Goal: Task Accomplishment & Management: Use online tool/utility

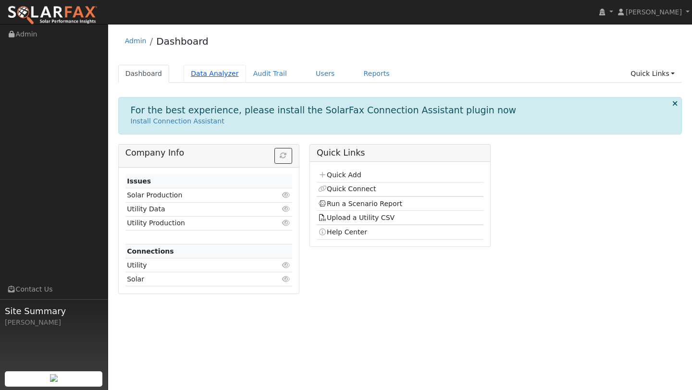
click at [208, 78] on link "Data Analyzer" at bounding box center [215, 74] width 62 height 18
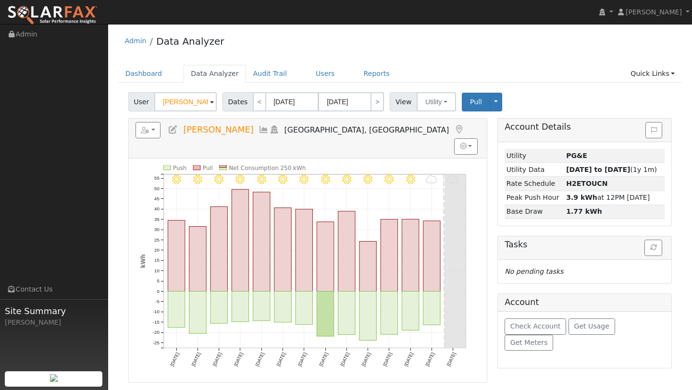
click at [179, 110] on input "[PERSON_NAME]" at bounding box center [185, 101] width 62 height 19
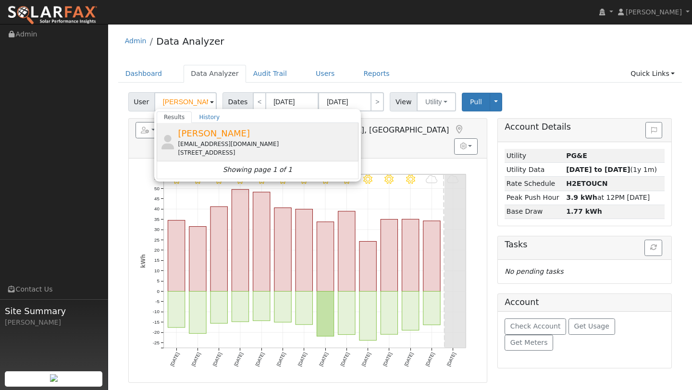
click at [189, 135] on span "Karen Stierwalt" at bounding box center [214, 133] width 72 height 10
type input "Karen Stierwalt"
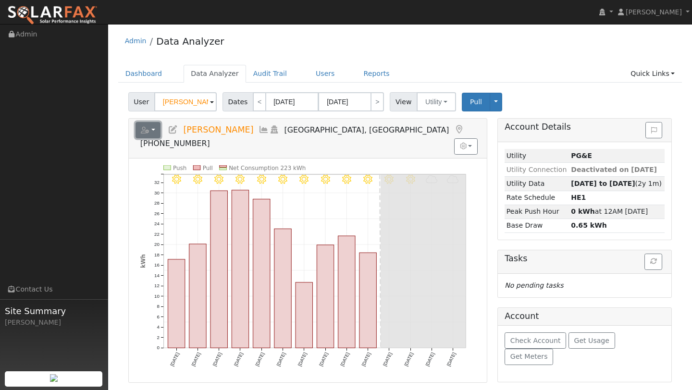
click at [150, 129] on button "button" at bounding box center [148, 130] width 25 height 16
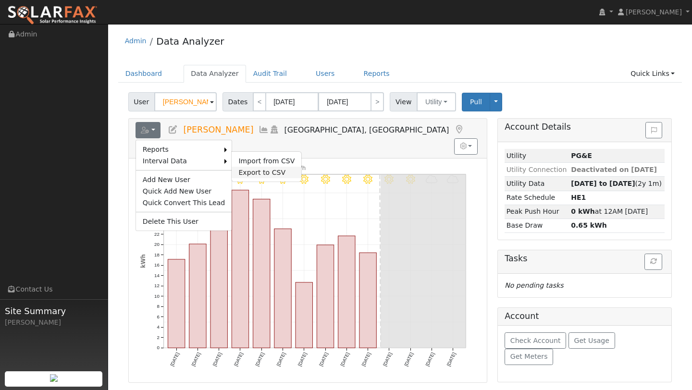
click at [248, 170] on link "Export to CSV" at bounding box center [267, 173] width 70 height 12
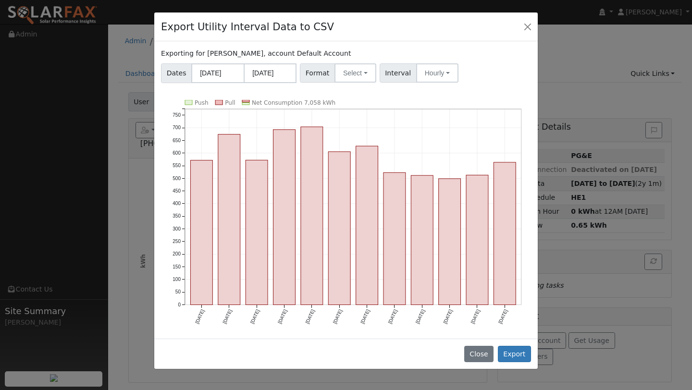
click at [343, 85] on div "Exporting for Karen Stierwalt, account Default Account Dates 09/01/2024 08/31/2…" at bounding box center [346, 190] width 384 height 298
click at [343, 80] on button "Select" at bounding box center [356, 72] width 42 height 19
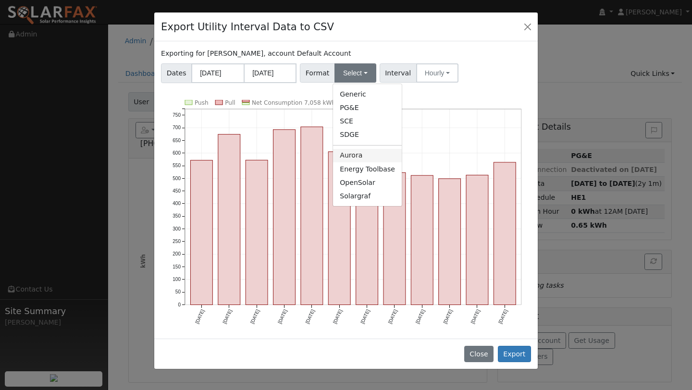
click at [349, 154] on link "Aurora" at bounding box center [367, 155] width 69 height 13
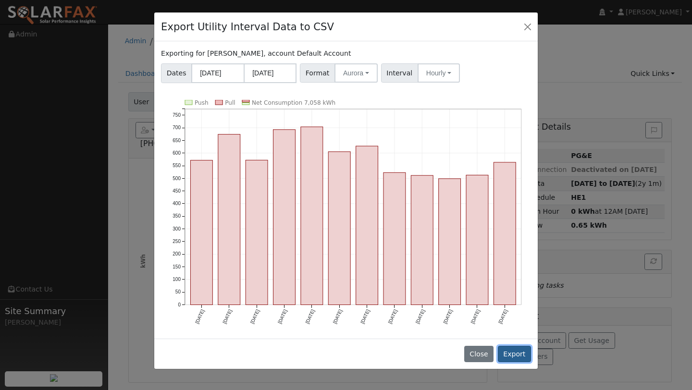
click at [511, 361] on button "Export" at bounding box center [514, 354] width 33 height 16
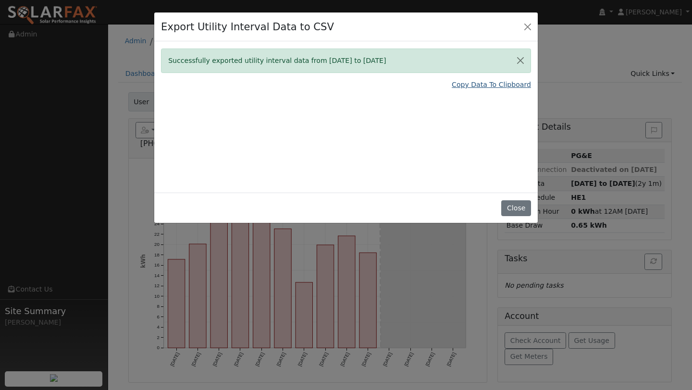
click at [490, 82] on link "Copy Data To Clipboard" at bounding box center [491, 85] width 79 height 10
click at [525, 31] on button "Close" at bounding box center [527, 26] width 13 height 13
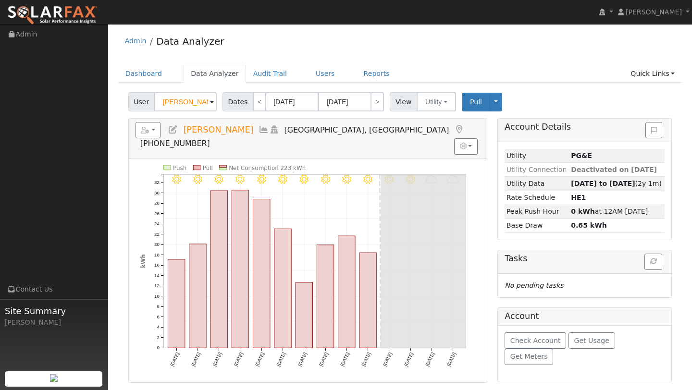
click at [291, 71] on ul "Dashboard Data Analyzer Audit Trail Users Reports Quick Links Quick Add Quick C…" at bounding box center [400, 74] width 564 height 18
click at [310, 72] on link "Users" at bounding box center [326, 74] width 34 height 18
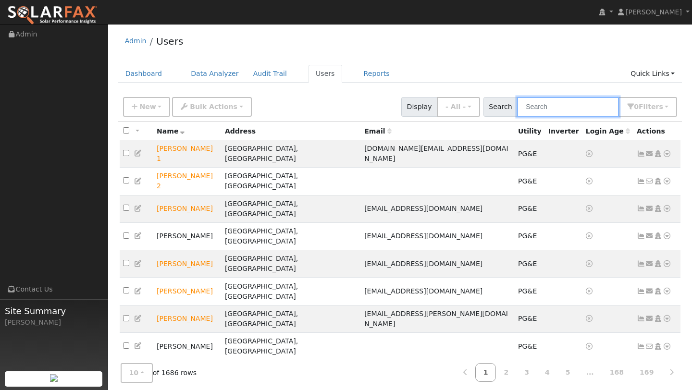
click at [564, 103] on input "text" at bounding box center [568, 107] width 102 height 20
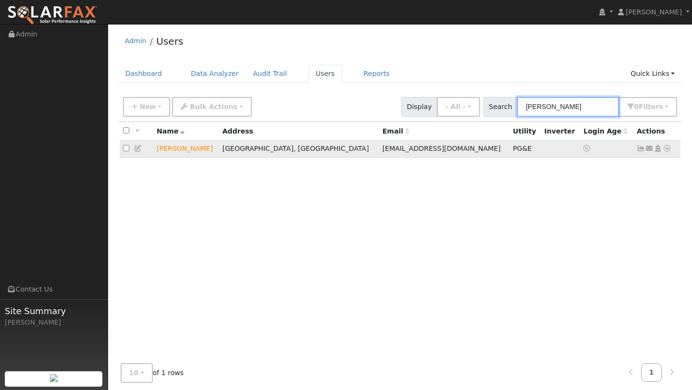
type input "stier"
click at [664, 147] on icon at bounding box center [667, 148] width 9 height 7
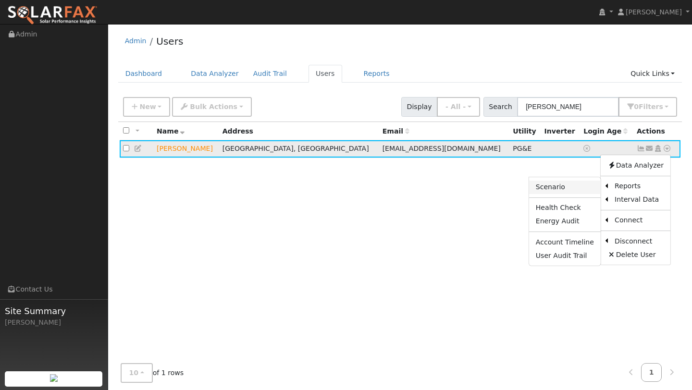
click at [567, 190] on link "Scenario" at bounding box center [565, 187] width 72 height 13
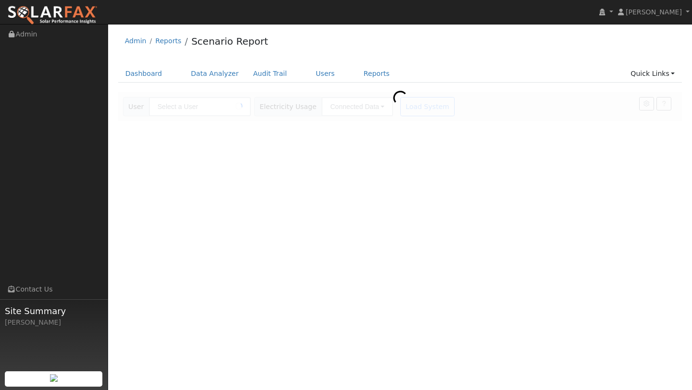
type input "[PERSON_NAME]"
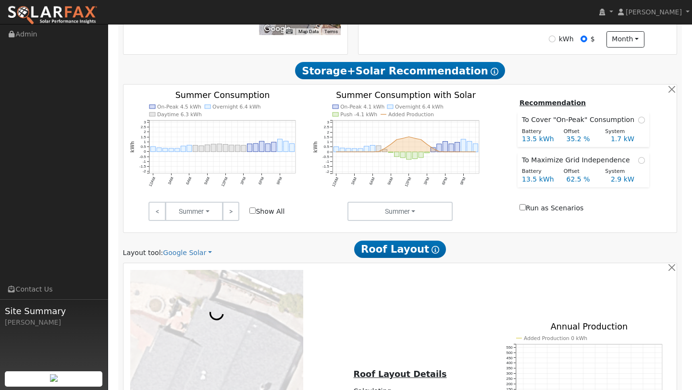
scroll to position [510, 0]
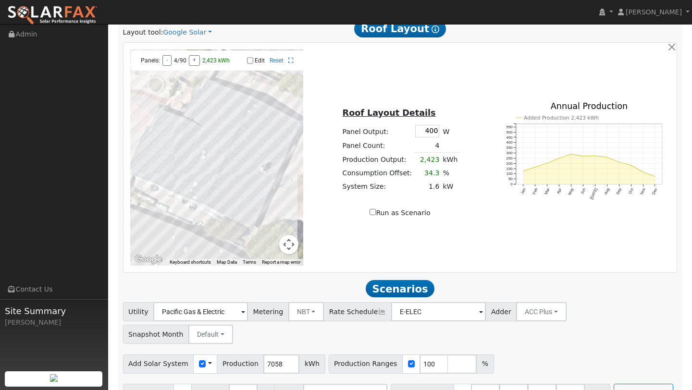
click at [297, 245] on button "Map camera controls" at bounding box center [288, 244] width 19 height 19
click at [264, 237] on button "Zoom out" at bounding box center [264, 244] width 19 height 19
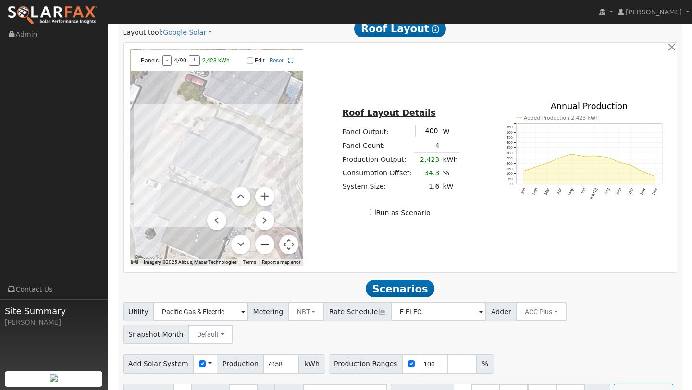
click at [264, 237] on button "Zoom out" at bounding box center [264, 244] width 19 height 19
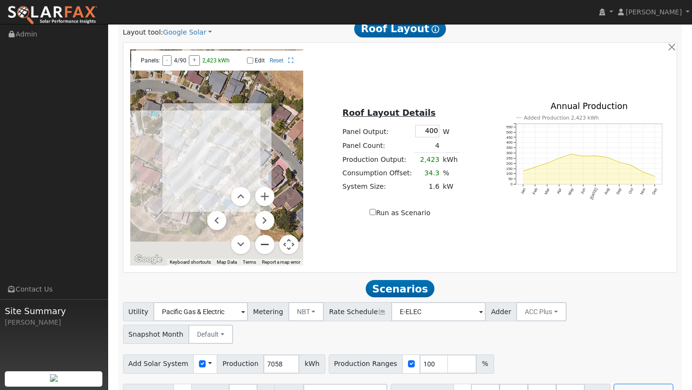
click at [264, 237] on button "Zoom out" at bounding box center [264, 244] width 19 height 19
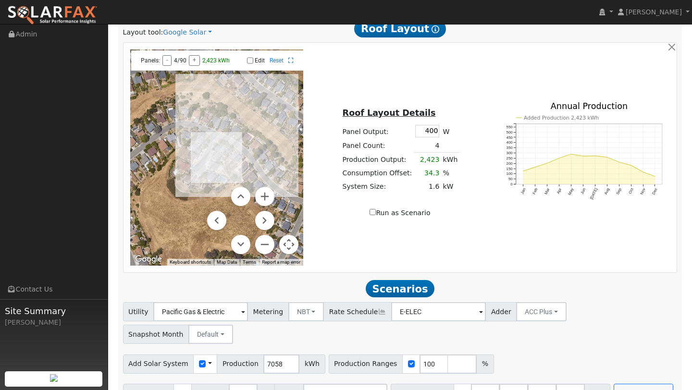
click at [289, 239] on button "Map camera controls" at bounding box center [288, 244] width 19 height 19
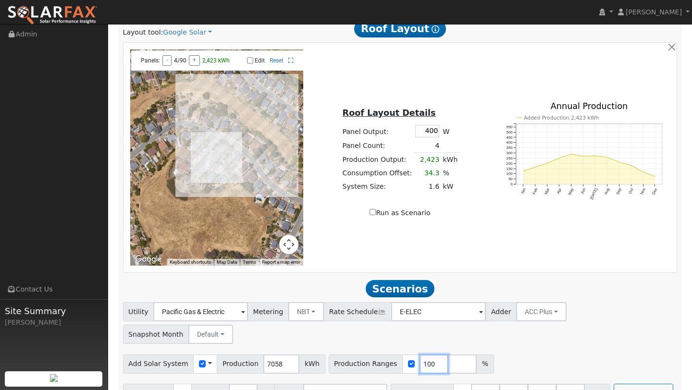
click at [422, 355] on input "100" at bounding box center [434, 364] width 29 height 19
type input "1"
type input "98"
click at [644, 384] on button "Run Scenarios" at bounding box center [643, 393] width 59 height 19
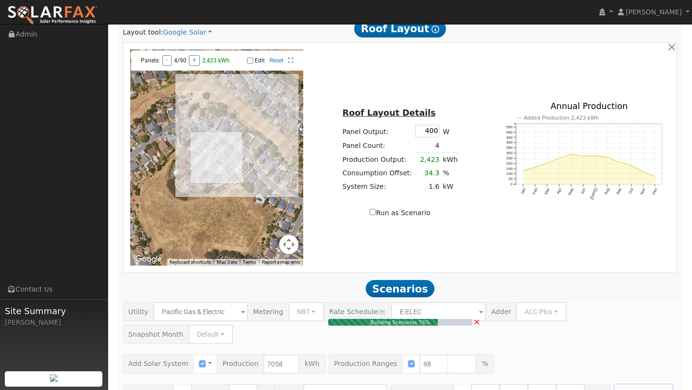
type input "4.6"
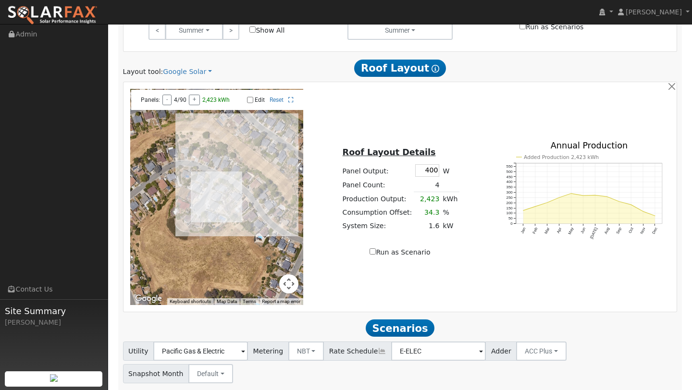
scroll to position [466, 0]
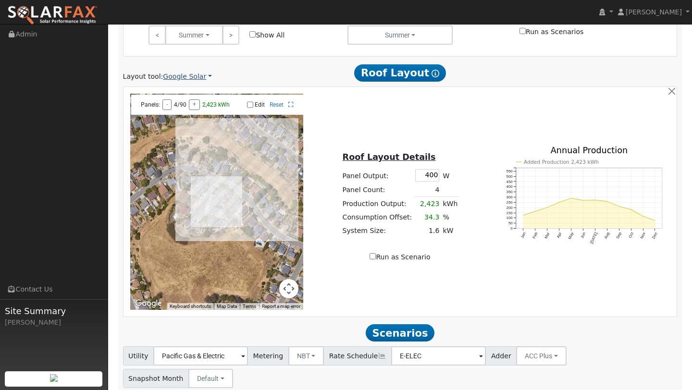
click at [197, 76] on link "Google Solar" at bounding box center [187, 77] width 49 height 10
click at [192, 115] on link "Aurora" at bounding box center [195, 120] width 67 height 13
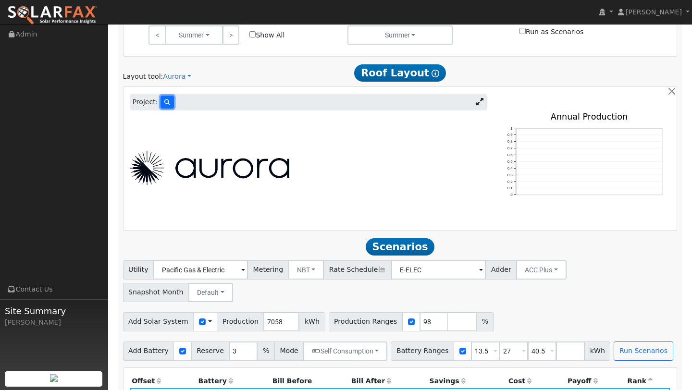
click at [161, 101] on button at bounding box center [167, 102] width 13 height 13
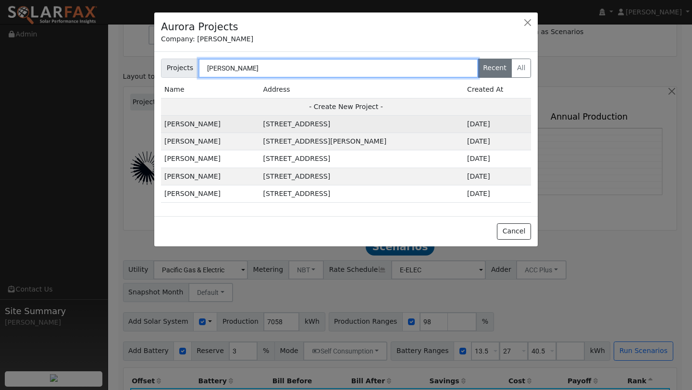
type input "[PERSON_NAME]"
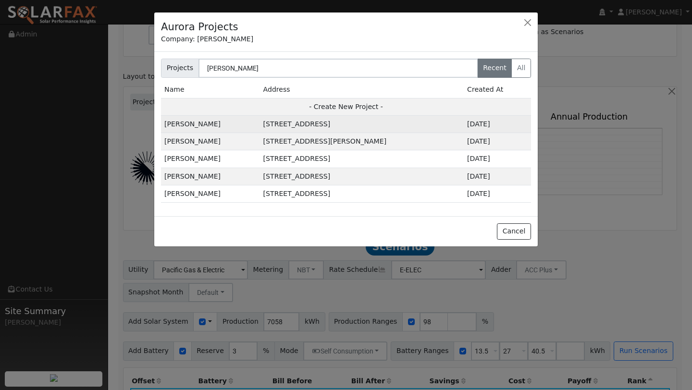
click at [260, 126] on td "[STREET_ADDRESS]" at bounding box center [362, 124] width 204 height 17
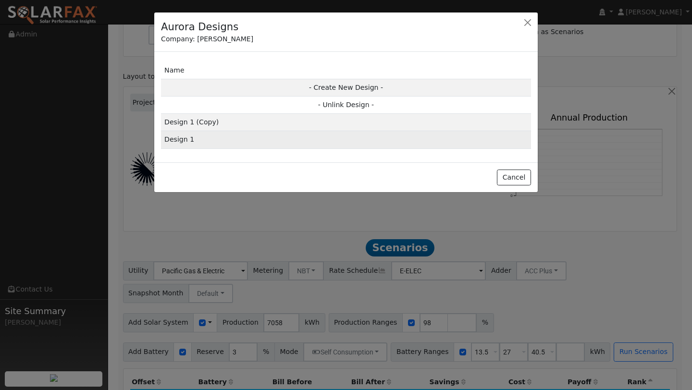
click at [260, 145] on td "Design 1" at bounding box center [346, 139] width 370 height 17
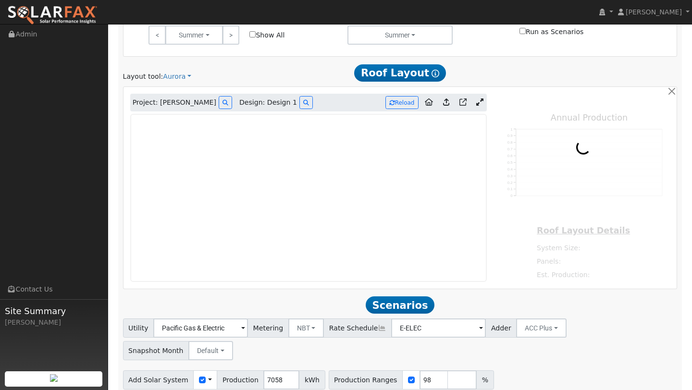
type input "11126"
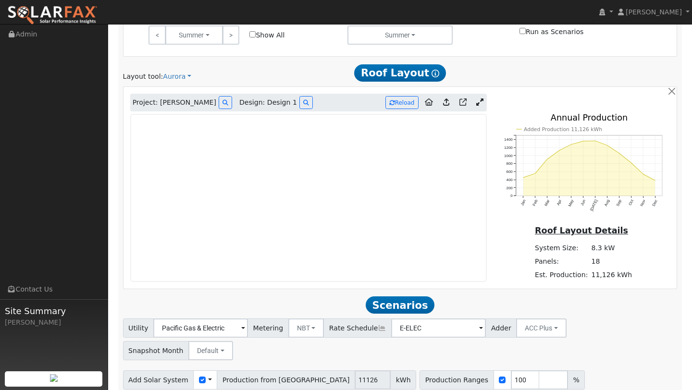
click at [480, 102] on icon at bounding box center [479, 102] width 7 height 7
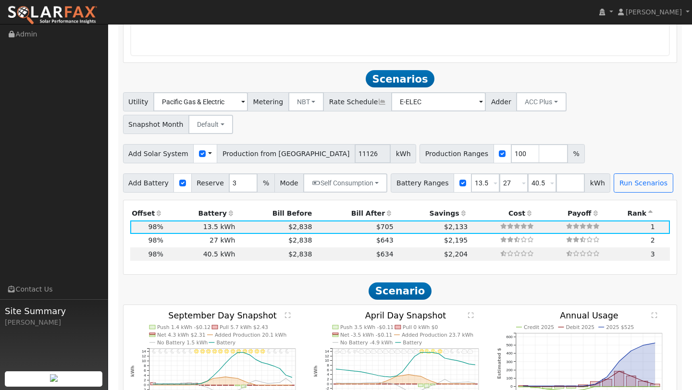
scroll to position [869, 0]
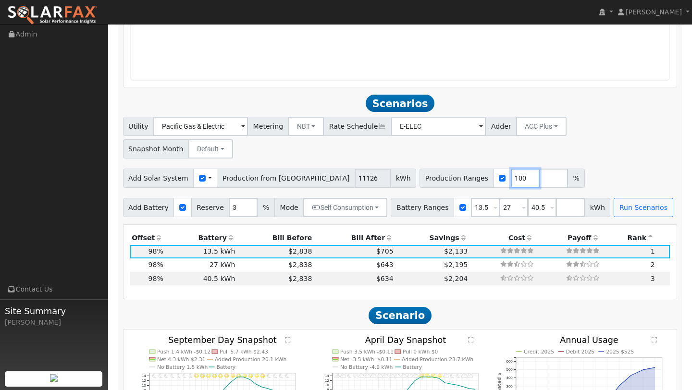
click at [511, 169] on input "100" at bounding box center [525, 178] width 29 height 19
type input "158"
click at [642, 198] on button "Run Scenarios" at bounding box center [643, 207] width 59 height 19
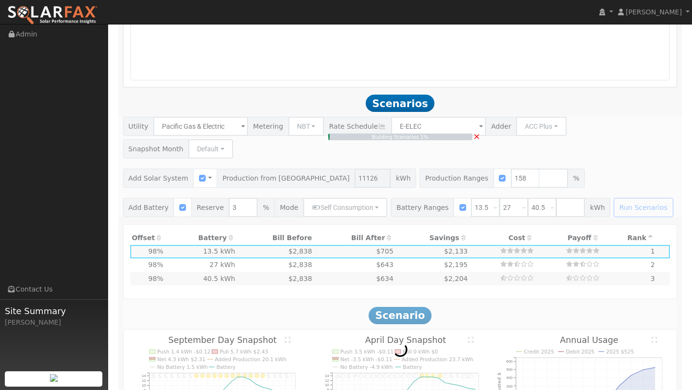
type input "11.7"
type input "$41,018"
type input "$17,165"
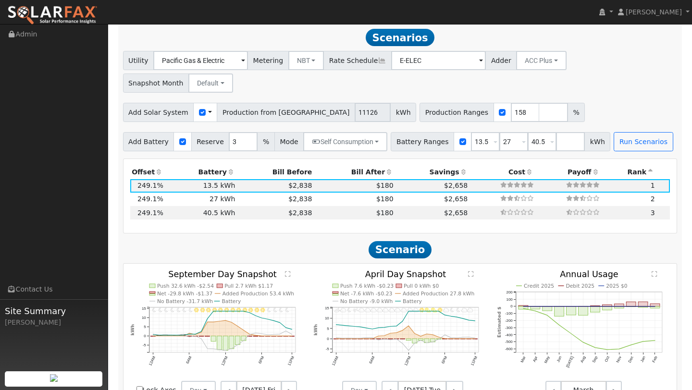
scroll to position [857, 0]
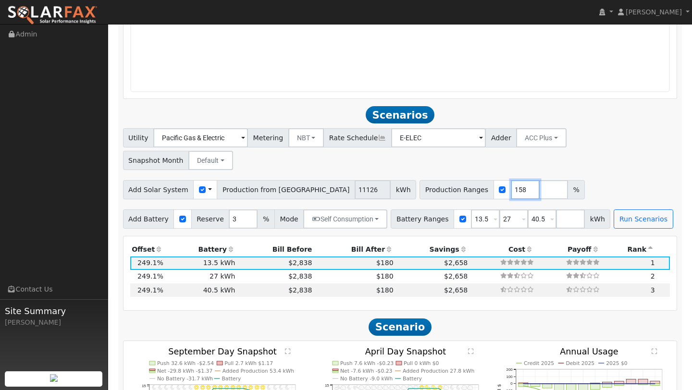
click at [511, 180] on input "158" at bounding box center [525, 189] width 29 height 19
type input "100"
click at [627, 210] on button "Run Scenarios" at bounding box center [643, 219] width 59 height 19
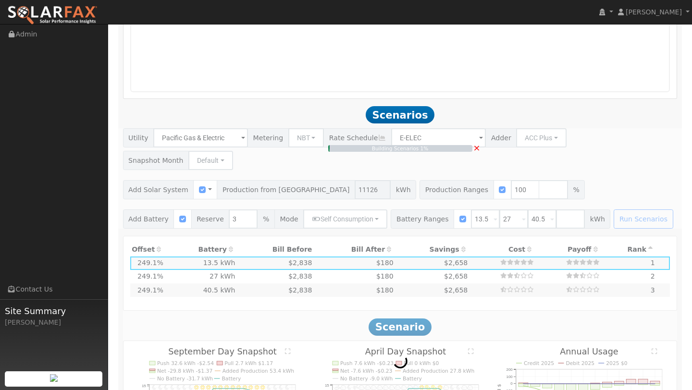
type input "7.4"
type input "$25,961"
type input "$32,400"
type input "$17,508"
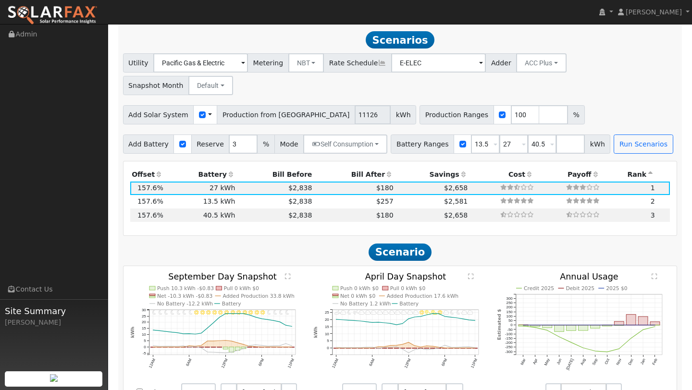
scroll to position [934, 0]
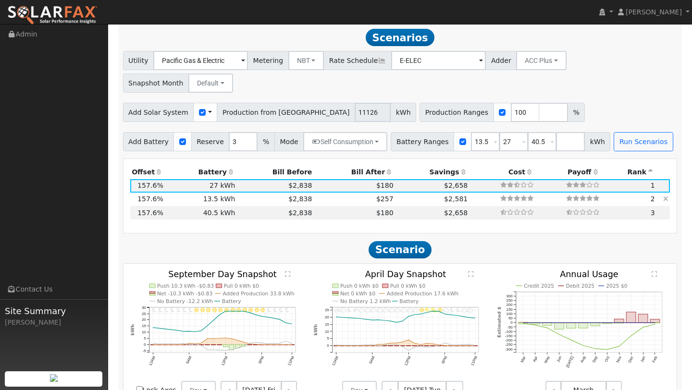
click at [197, 193] on td "13.5 kWh" at bounding box center [201, 199] width 72 height 13
type input "$16,200"
type input "$12,648"
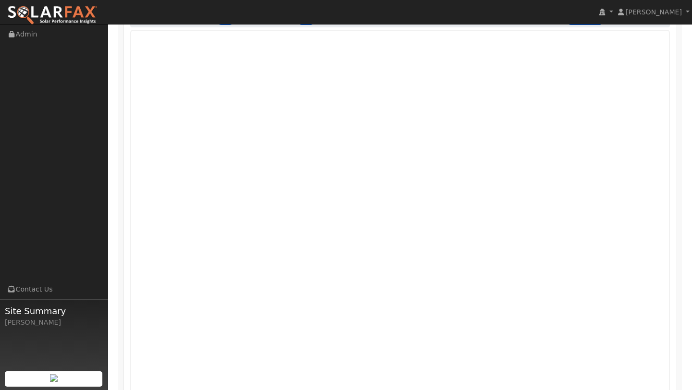
scroll to position [534, 0]
